Goal: Find specific page/section: Find specific page/section

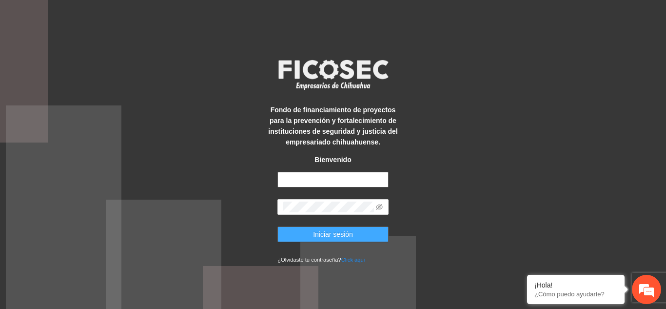
type input "**********"
click at [306, 230] on button "Iniciar sesión" at bounding box center [333, 234] width 111 height 16
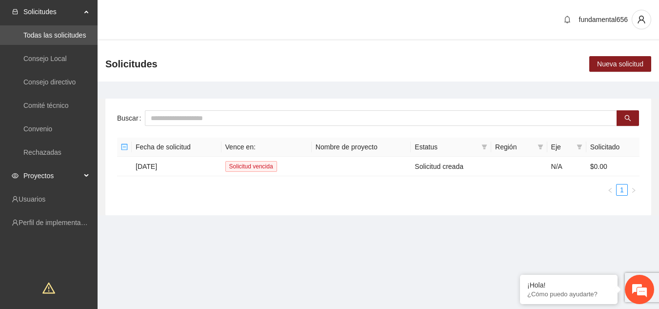
click at [83, 173] on div "Proyectos" at bounding box center [49, 176] width 98 height 20
click at [45, 203] on link "Activos" at bounding box center [34, 199] width 22 height 8
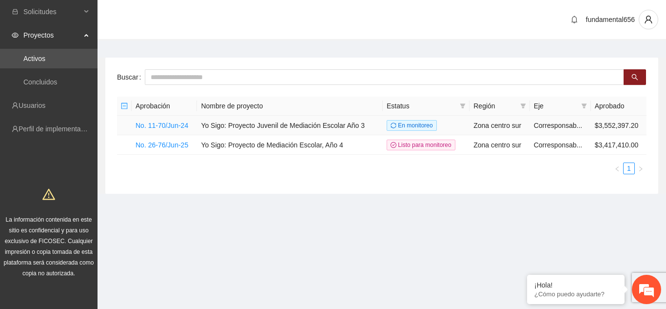
click at [222, 123] on td "Yo Sigo: Proyecto Juvenil de Mediación Escolar Año 3" at bounding box center [290, 126] width 186 height 20
click at [153, 126] on link "No. 11-70/Jun-24" at bounding box center [162, 125] width 53 height 8
